Goal: Task Accomplishment & Management: Use online tool/utility

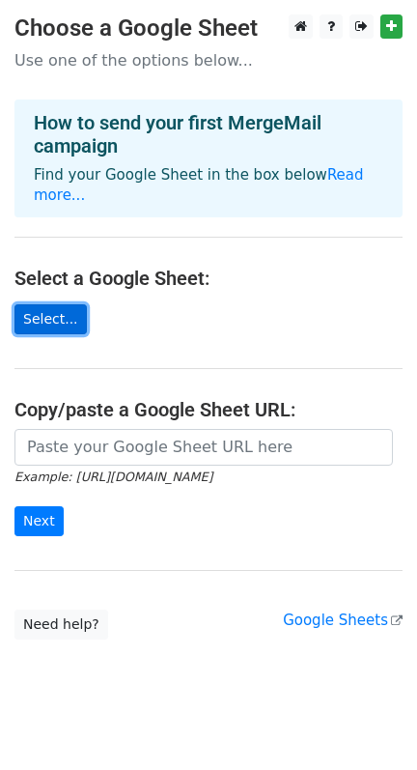
click at [67, 304] on link "Select..." at bounding box center [50, 319] width 72 height 30
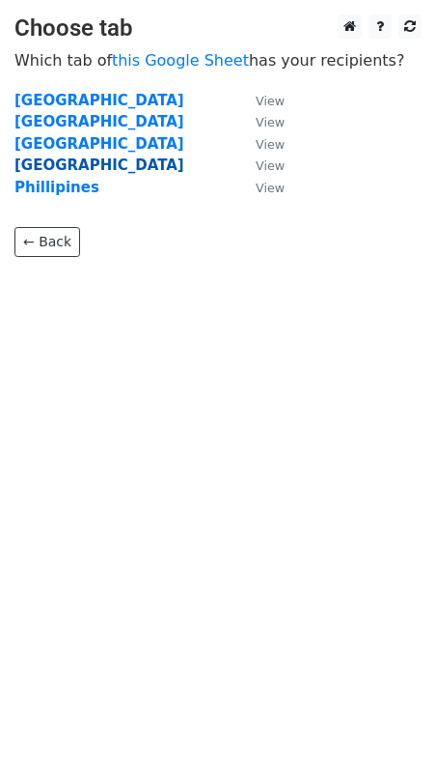
click at [48, 163] on strong "[GEOGRAPHIC_DATA]" at bounding box center [99, 164] width 170 height 17
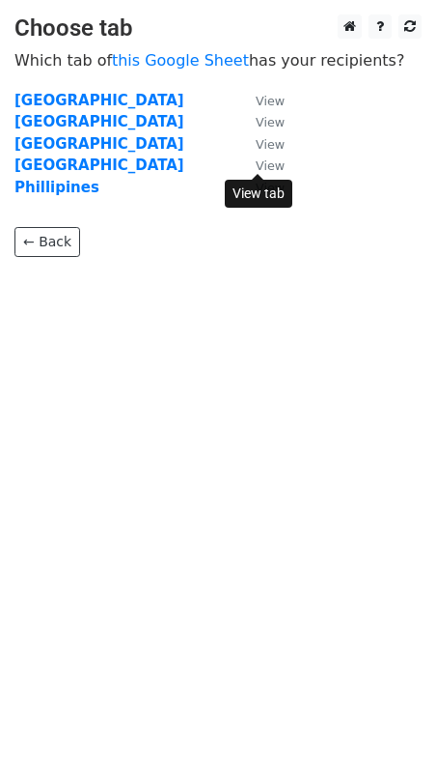
click at [256, 166] on small "View" at bounding box center [270, 165] width 29 height 14
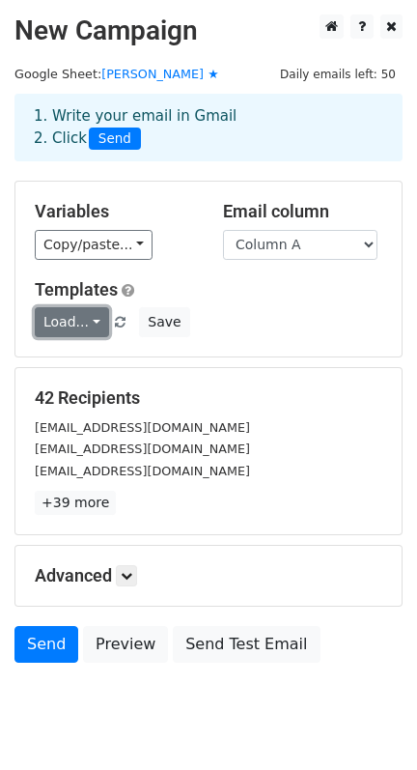
click at [91, 318] on link "Load..." at bounding box center [72, 322] width 74 height 30
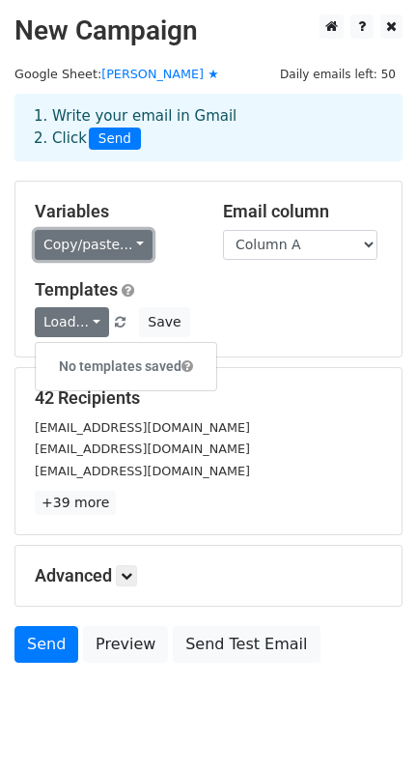
click at [129, 240] on link "Copy/paste..." at bounding box center [94, 245] width 118 height 30
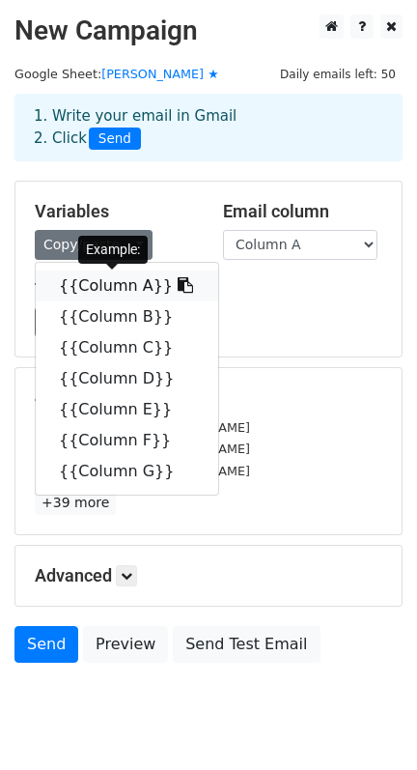
click at [128, 286] on link "{{Column A}}" at bounding box center [127, 285] width 183 height 31
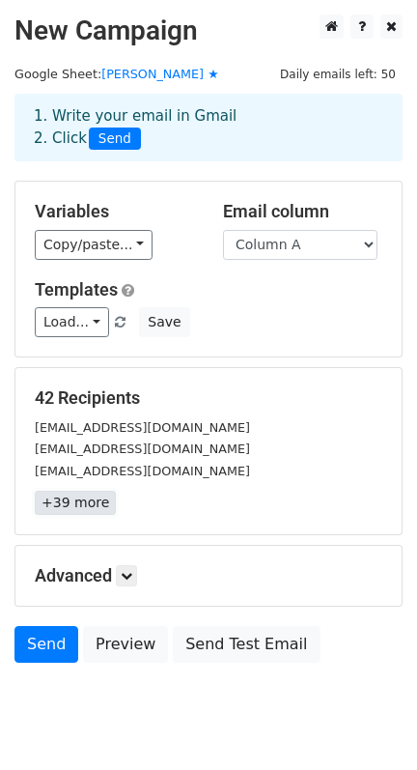
click at [71, 510] on link "+39 more" at bounding box center [75, 503] width 81 height 24
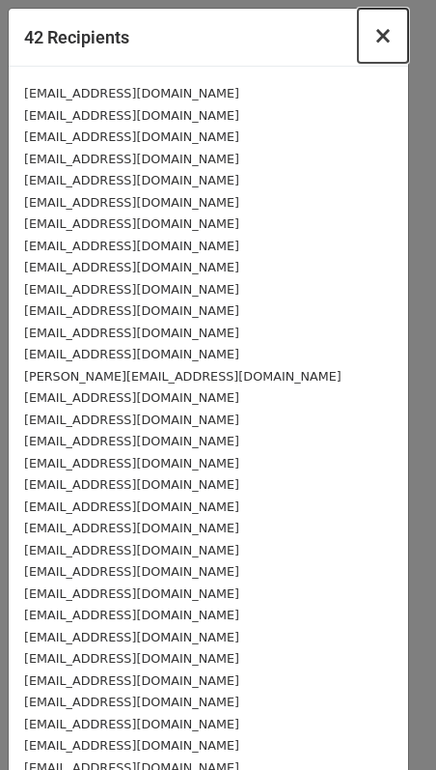
click at [374, 41] on span "×" at bounding box center [383, 35] width 19 height 27
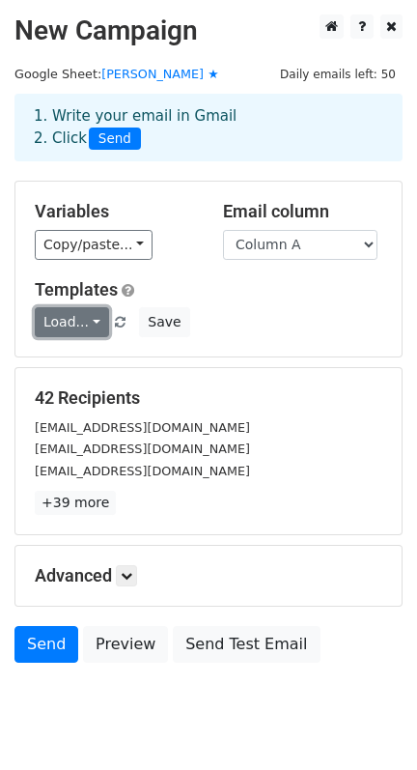
click at [75, 321] on link "Load..." at bounding box center [72, 322] width 74 height 30
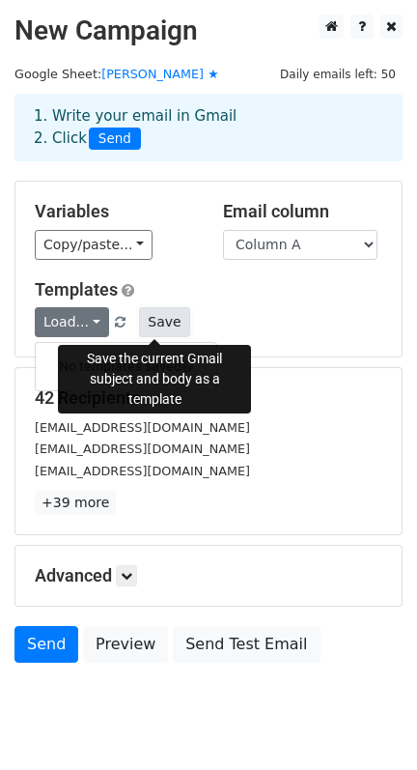
click at [143, 321] on button "Save" at bounding box center [164, 322] width 50 height 30
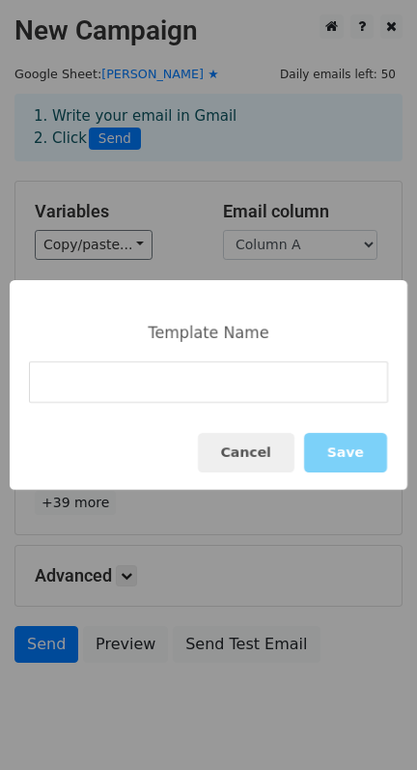
click at [126, 392] on input at bounding box center [208, 382] width 359 height 42
click at [182, 368] on input at bounding box center [208, 382] width 359 height 42
paste input "Lower Tariffs Mean More Shipments — Ensure Your U.S. Trucking"
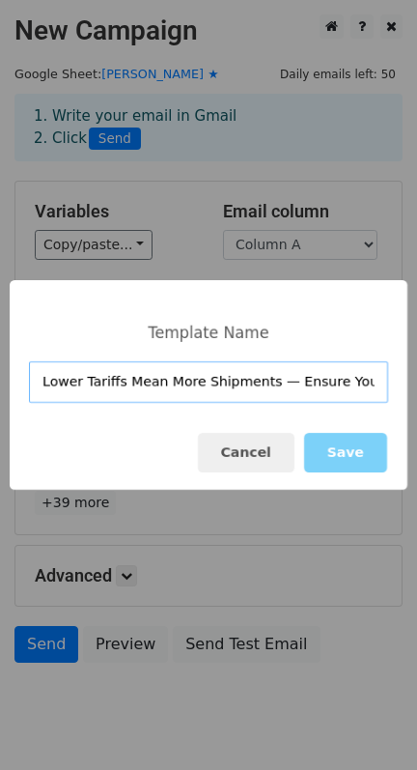
scroll to position [0, 51]
type input "Lower Tariffs Mean More Shipments — Ensure Your U.S. Trucking"
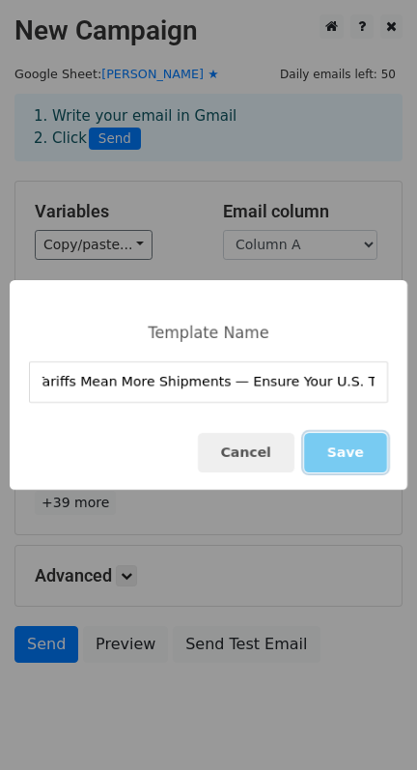
scroll to position [0, 0]
click at [344, 449] on button "Save" at bounding box center [345, 453] width 83 height 40
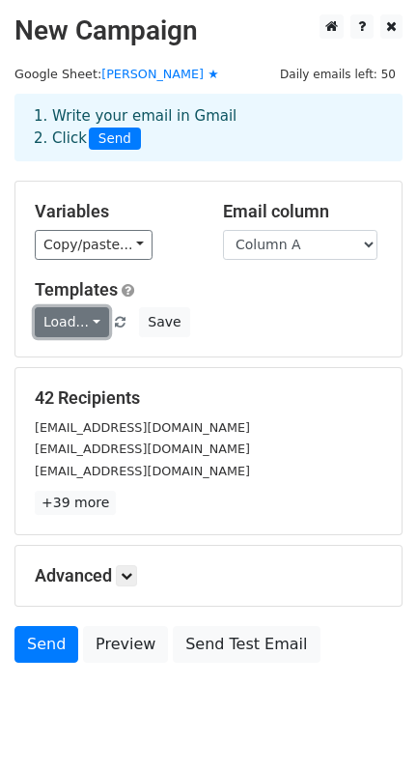
click at [85, 324] on link "Load..." at bounding box center [72, 322] width 74 height 30
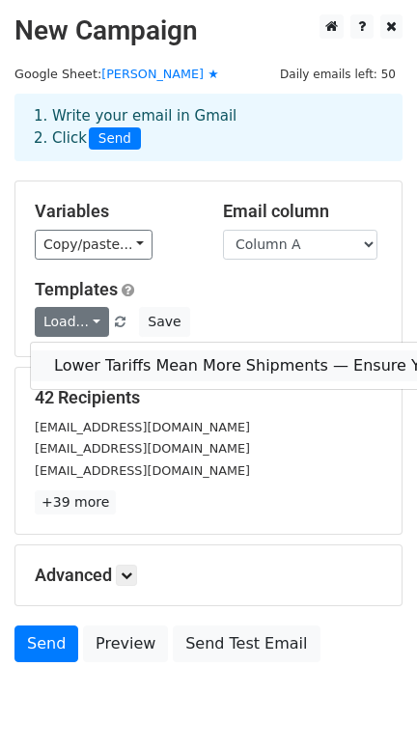
click at [144, 367] on link "Lower Tariffs Mean More Shipments — Ensure Your U.S. Trucking" at bounding box center [302, 366] width 542 height 31
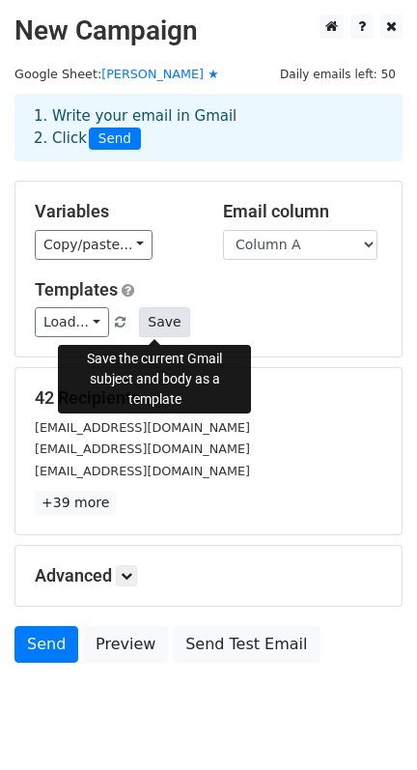
click at [159, 319] on button "Save" at bounding box center [164, 322] width 50 height 30
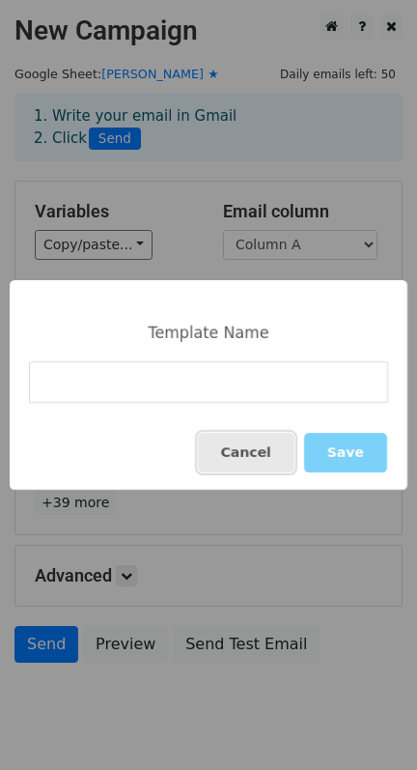
click at [267, 446] on button "Cancel" at bounding box center [246, 453] width 97 height 40
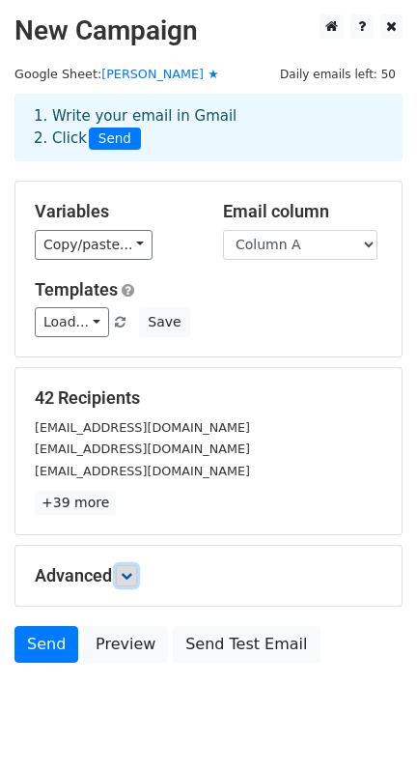
click at [135, 570] on link at bounding box center [126, 575] width 21 height 21
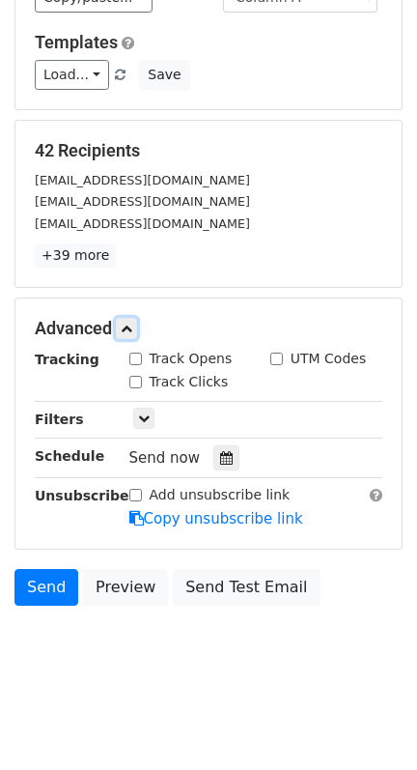
scroll to position [253, 0]
click at [132, 357] on input "Track Opens" at bounding box center [135, 358] width 13 height 13
checkbox input "true"
click at [136, 383] on input "Track Clicks" at bounding box center [135, 382] width 13 height 13
checkbox input "true"
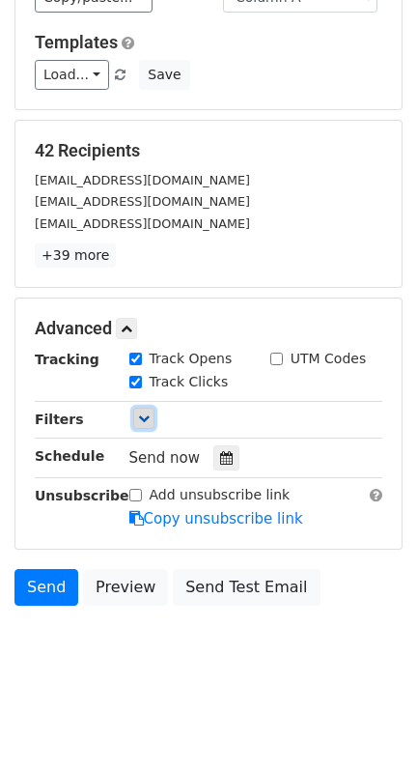
click at [139, 418] on icon at bounding box center [144, 418] width 12 height 12
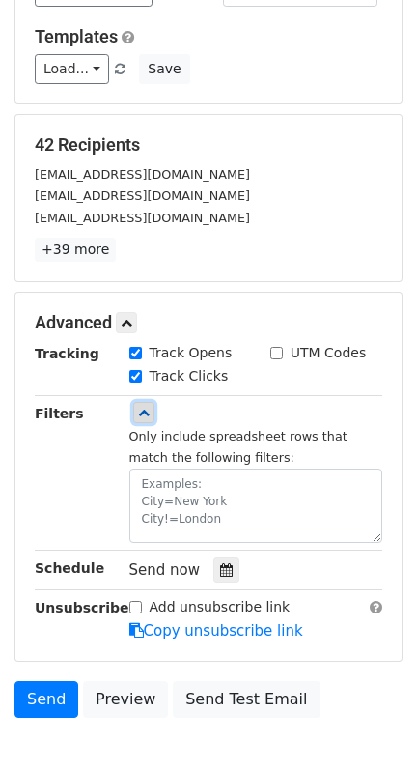
click at [139, 418] on icon at bounding box center [144, 413] width 12 height 12
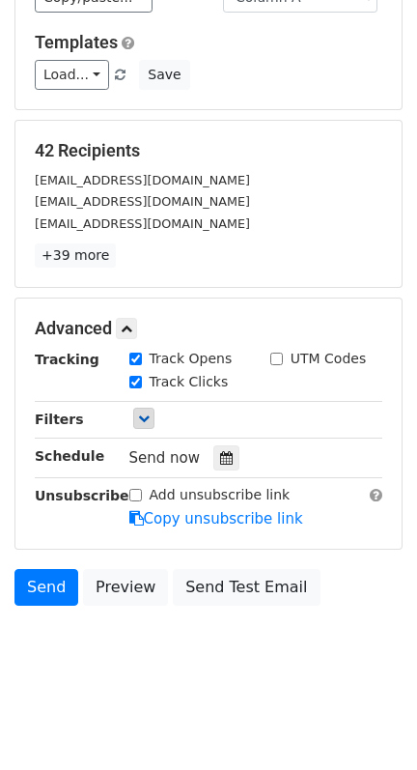
click at [135, 495] on input "Add unsubscribe link" at bounding box center [135, 495] width 13 height 13
checkbox input "false"
click at [131, 516] on icon at bounding box center [136, 518] width 14 height 14
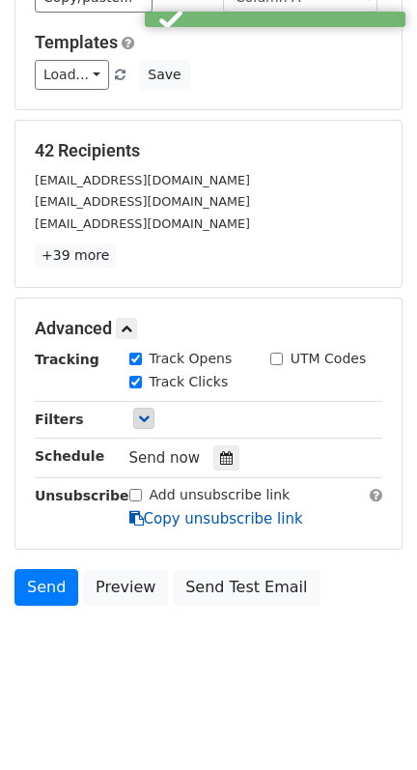
click at [131, 516] on icon at bounding box center [136, 518] width 14 height 14
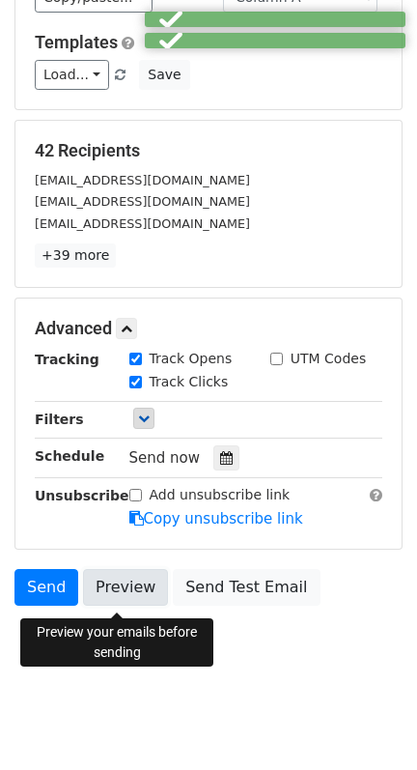
click at [98, 573] on link "Preview" at bounding box center [125, 587] width 85 height 37
